Goal: Transaction & Acquisition: Download file/media

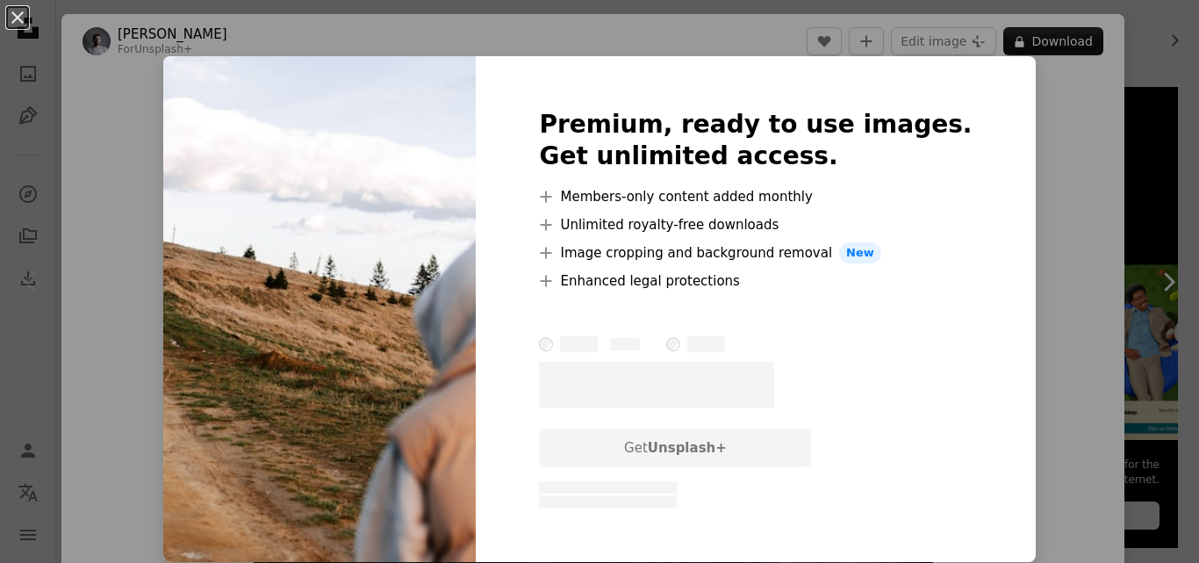
scroll to position [2578, 0]
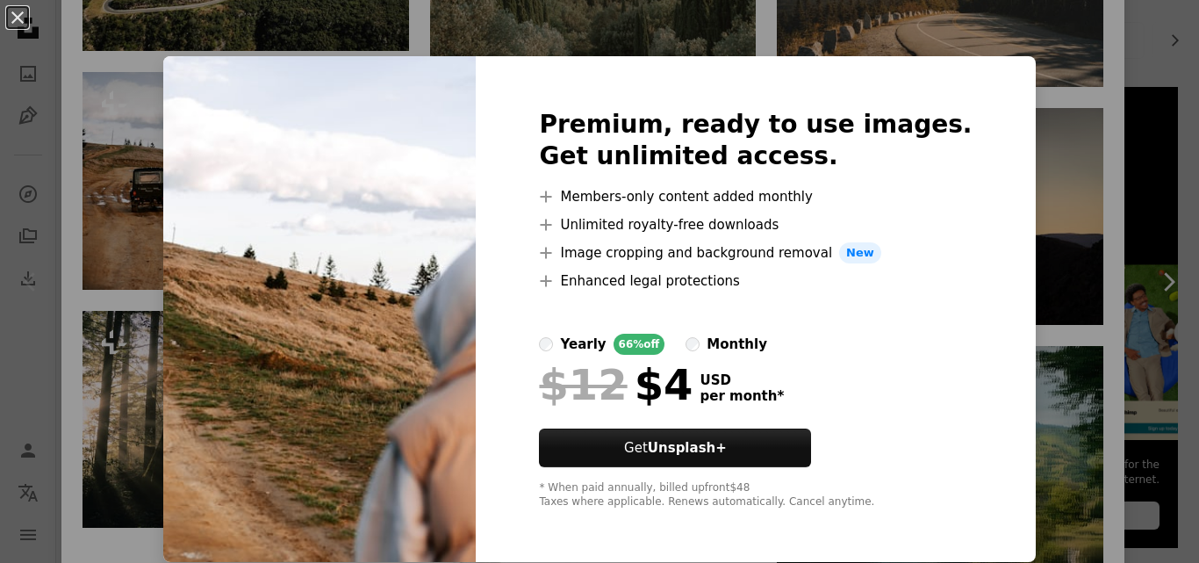
click at [1010, 118] on div "An X shape Premium, ready to use images. Get unlimited access. A plus sign Memb…" at bounding box center [599, 281] width 1199 height 563
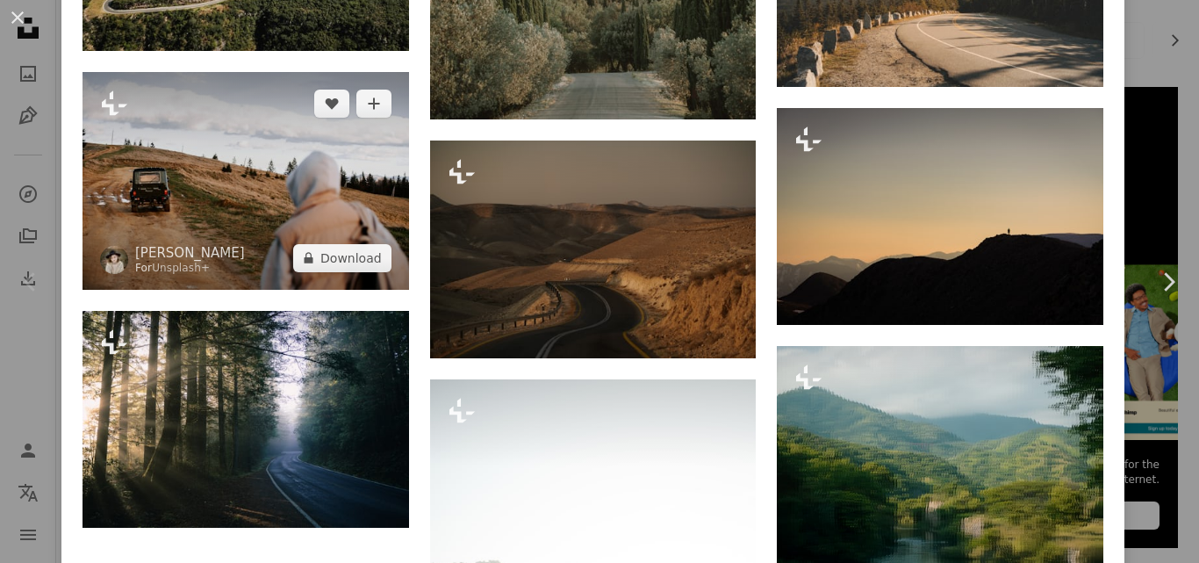
click at [153, 95] on img at bounding box center [246, 181] width 327 height 218
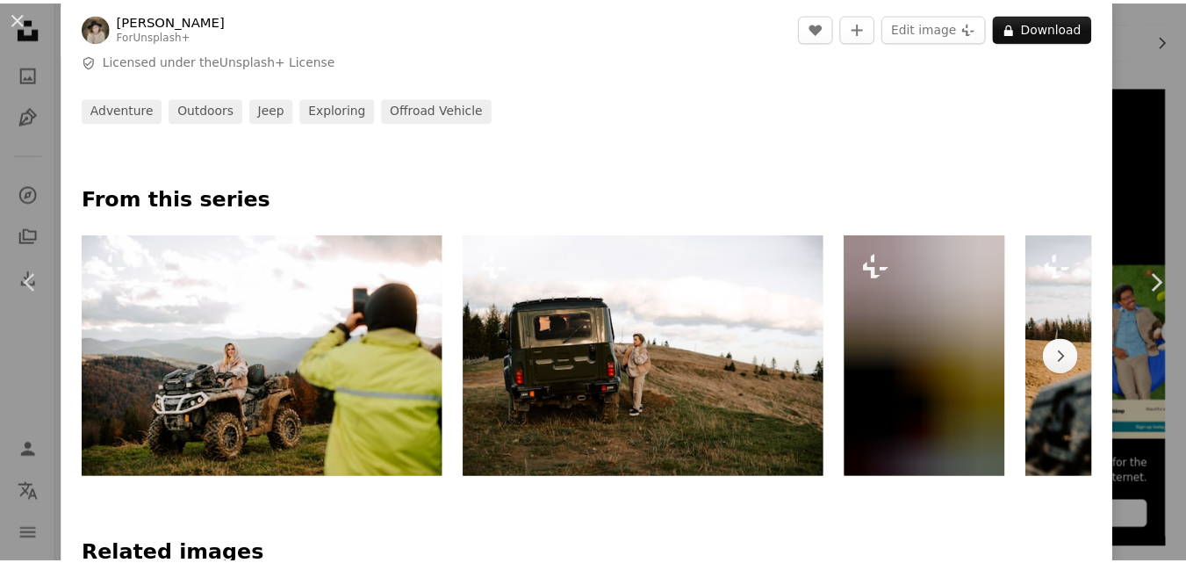
scroll to position [702, 0]
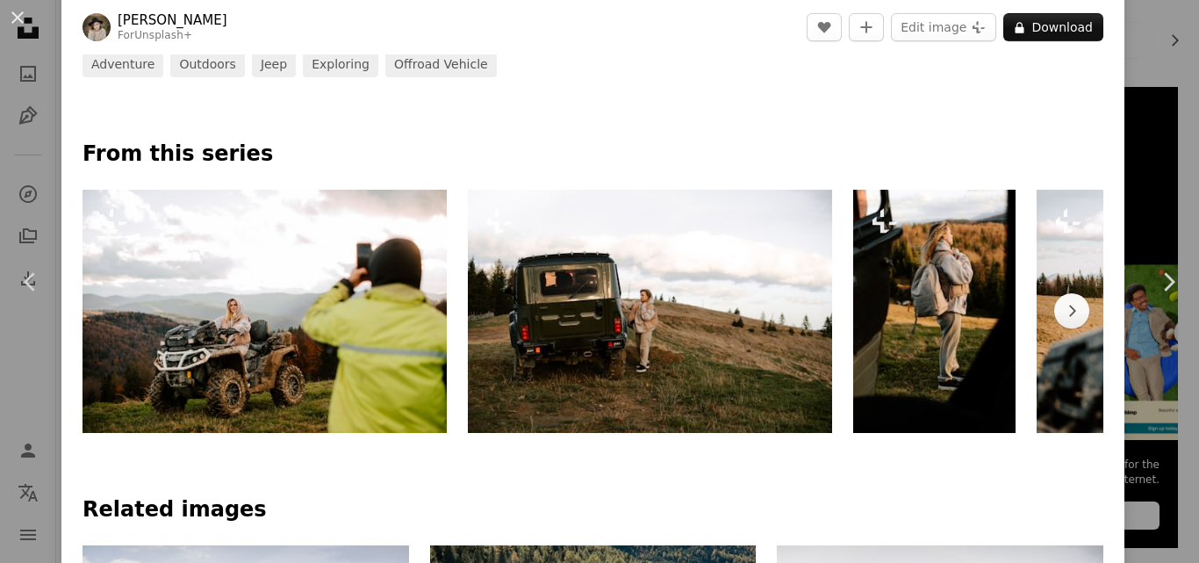
drag, startPoint x: 6, startPoint y: 21, endPoint x: 15, endPoint y: 29, distance: 11.8
click at [7, 21] on button "An X shape" at bounding box center [17, 17] width 21 height 21
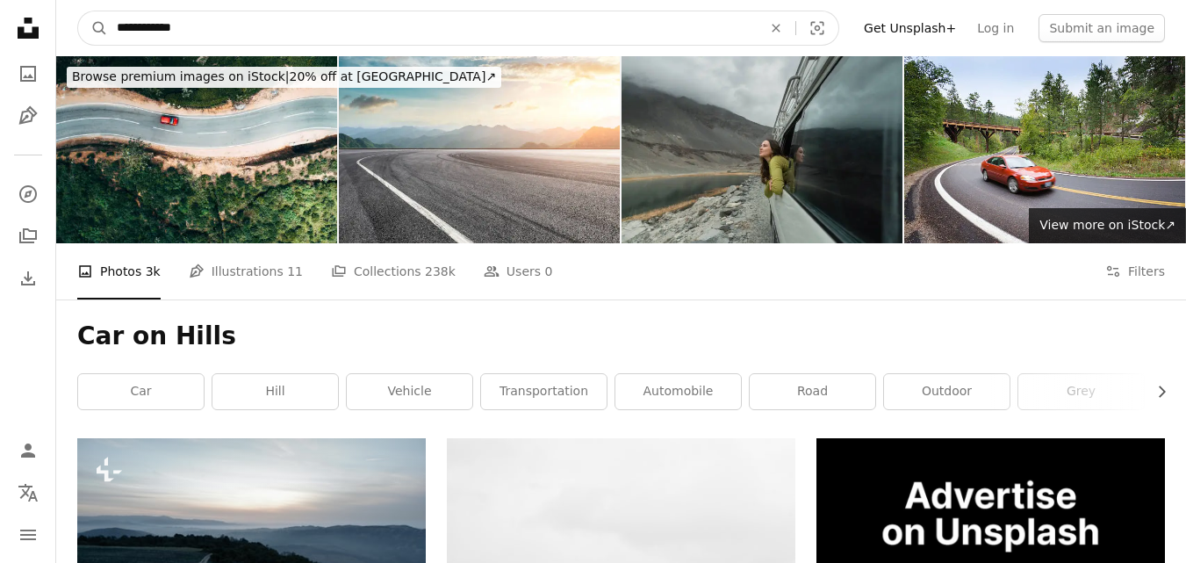
click at [113, 24] on input "**********" at bounding box center [432, 27] width 649 height 33
drag, startPoint x: 238, startPoint y: 28, endPoint x: 194, endPoint y: 33, distance: 44.2
click at [194, 33] on input "**********" at bounding box center [432, 27] width 649 height 33
type input "**********"
click at [78, 11] on button "A magnifying glass" at bounding box center [93, 27] width 30 height 33
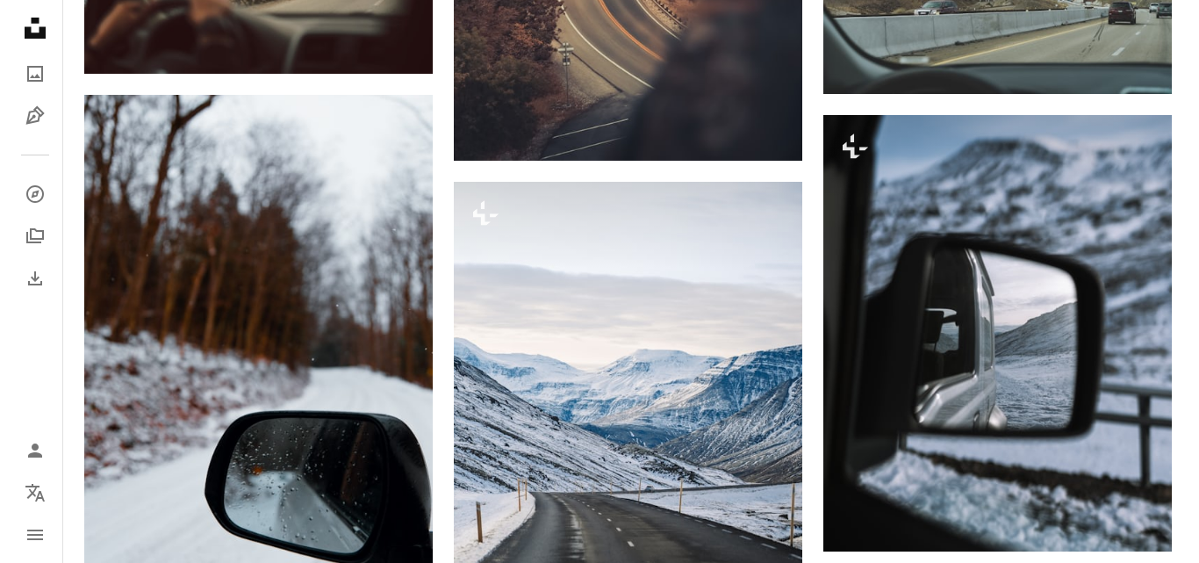
scroll to position [439, 0]
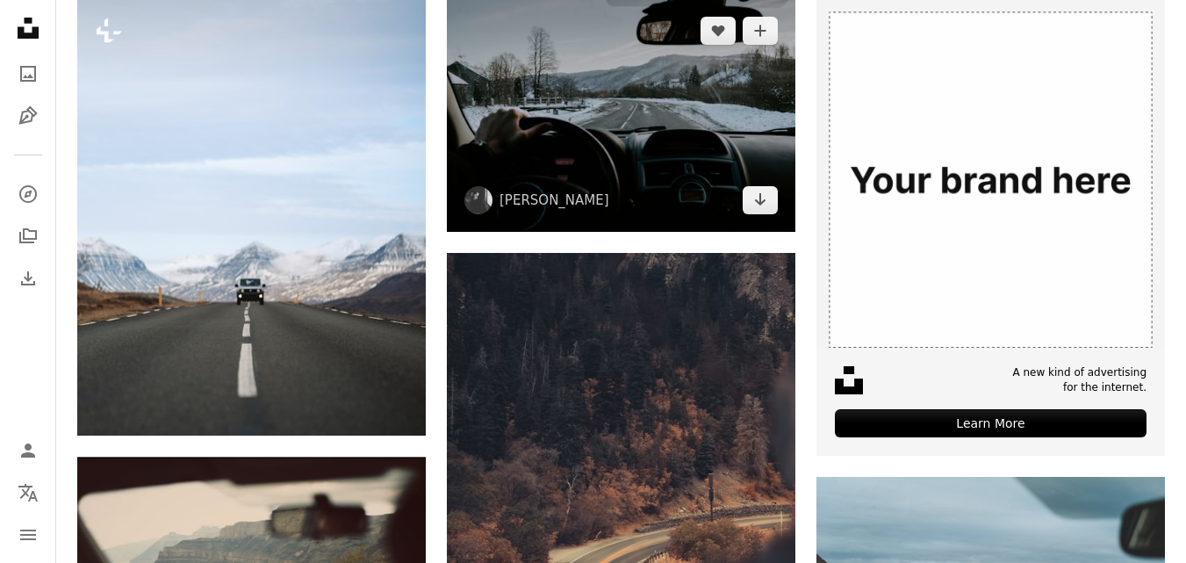
click at [662, 167] on img at bounding box center [621, 115] width 349 height 232
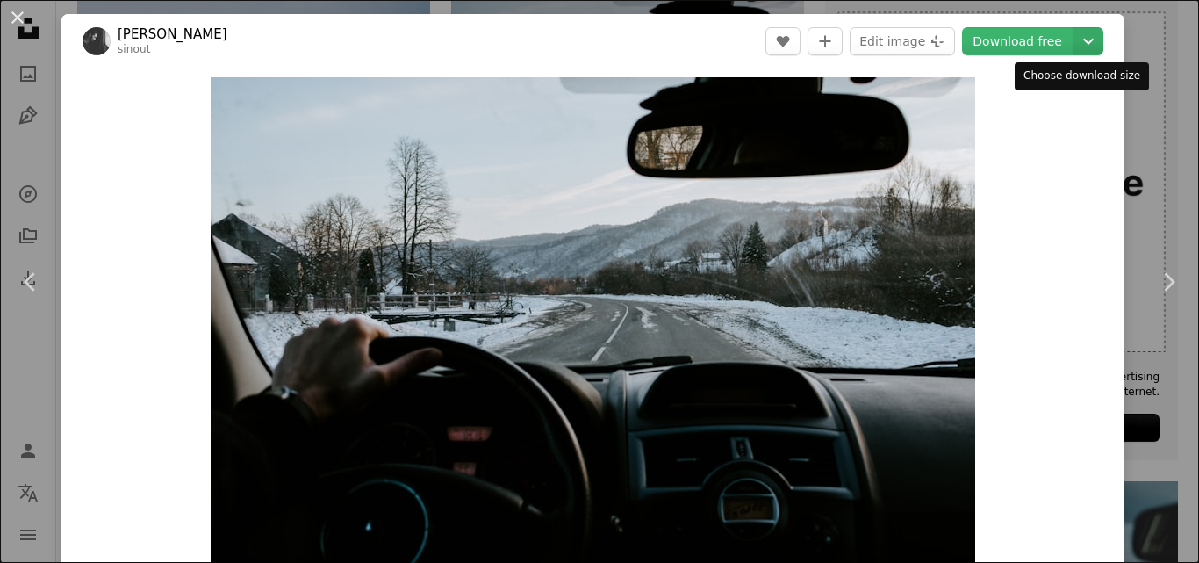
click at [1083, 43] on icon "Choose download size" at bounding box center [1088, 42] width 11 height 6
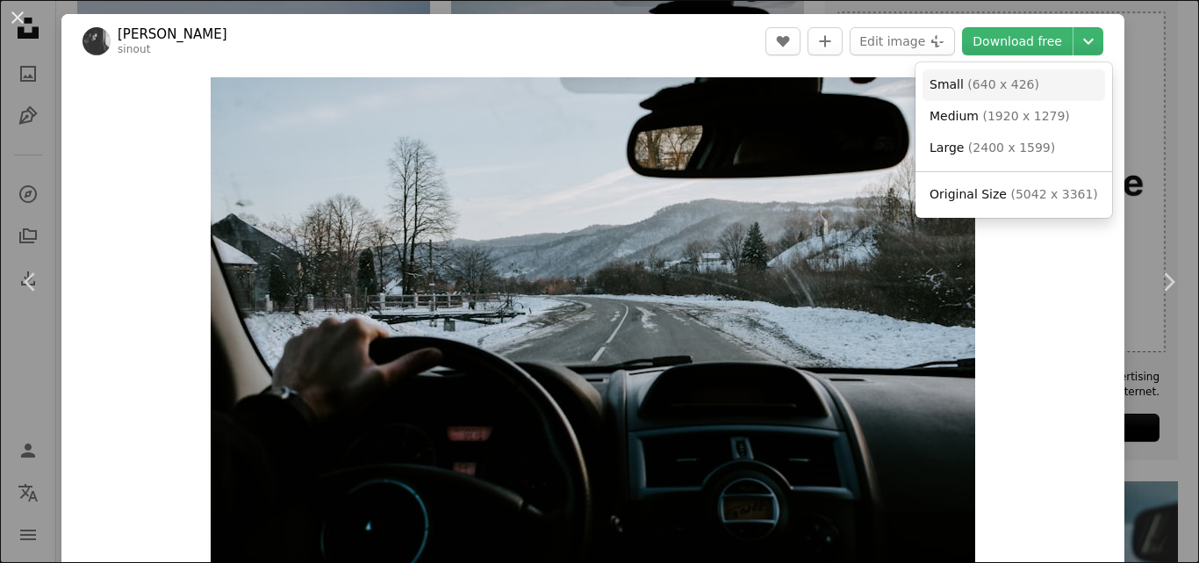
click at [996, 86] on span "( 640 x 426 )" at bounding box center [1003, 84] width 72 height 14
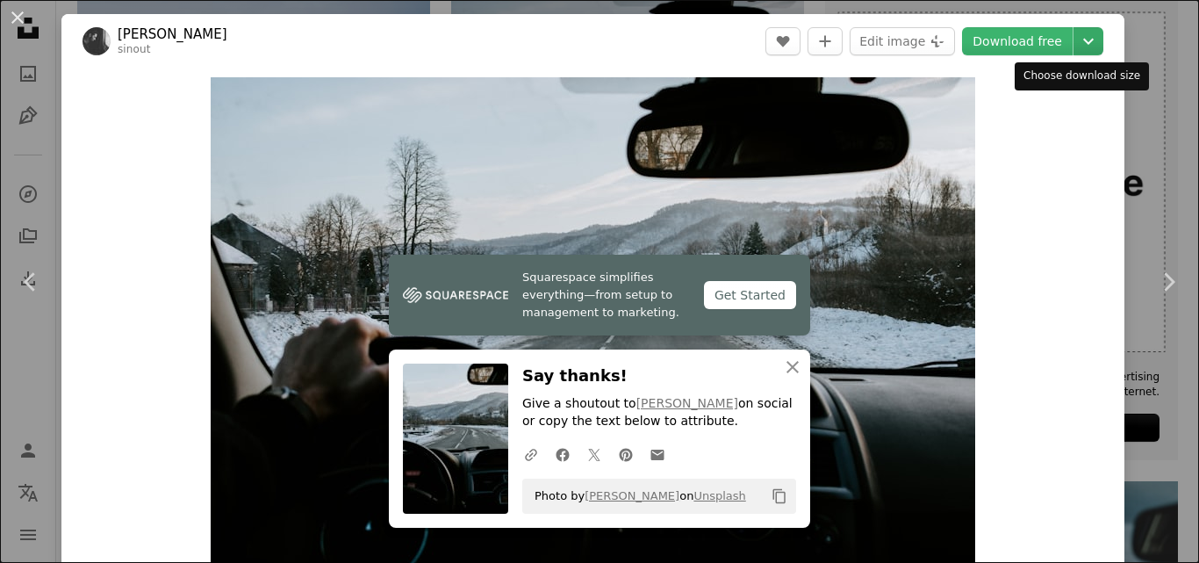
click at [1082, 43] on icon "Chevron down" at bounding box center [1089, 41] width 28 height 21
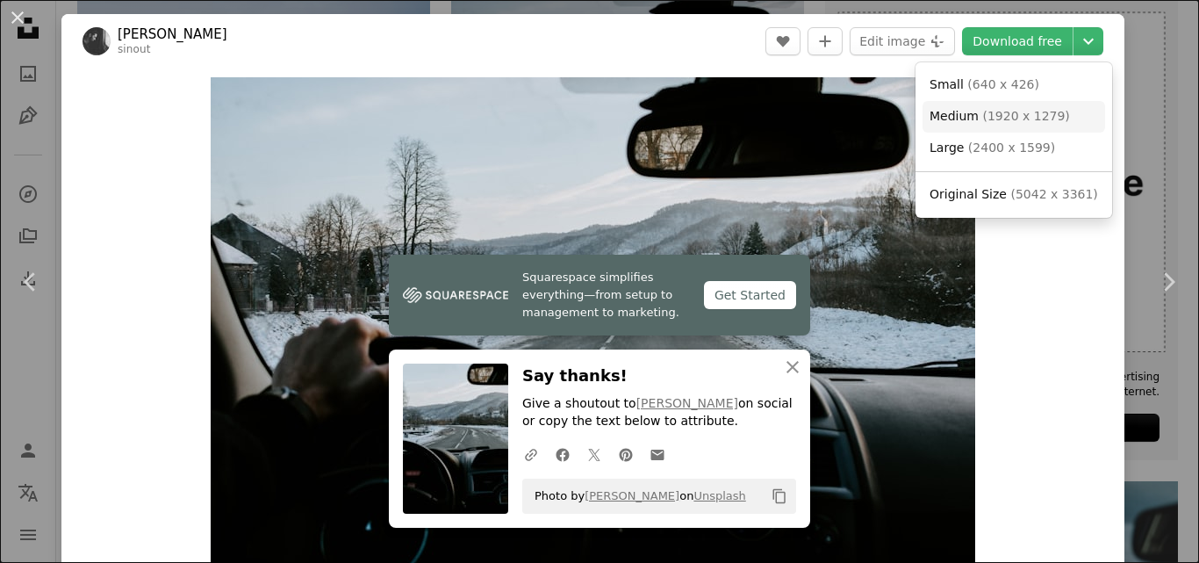
click at [1013, 109] on span "( 1920 x 1279 )" at bounding box center [1025, 116] width 87 height 14
